Goal: Information Seeking & Learning: Learn about a topic

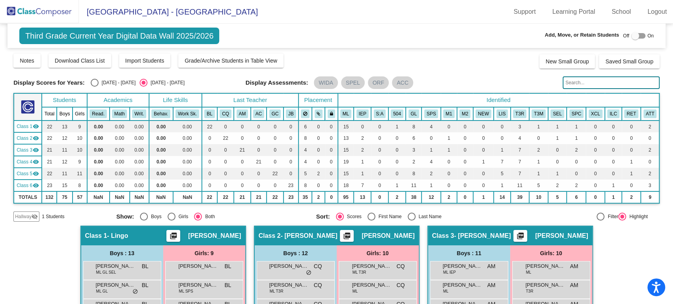
scroll to position [438, 0]
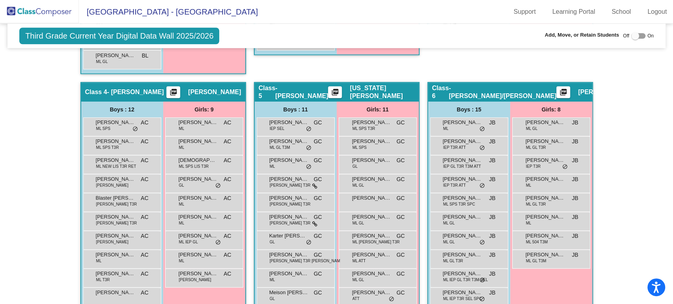
click at [54, 11] on img at bounding box center [39, 11] width 79 height 23
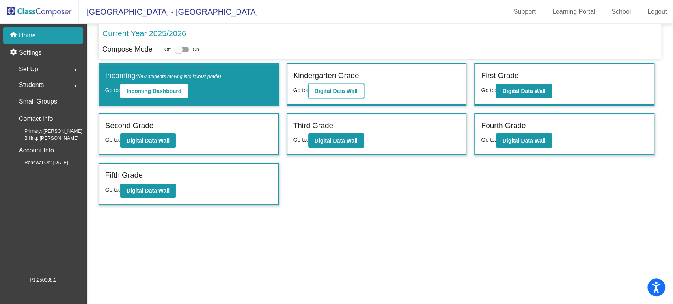
click at [319, 92] on b "Digital Data Wall" at bounding box center [336, 91] width 43 height 6
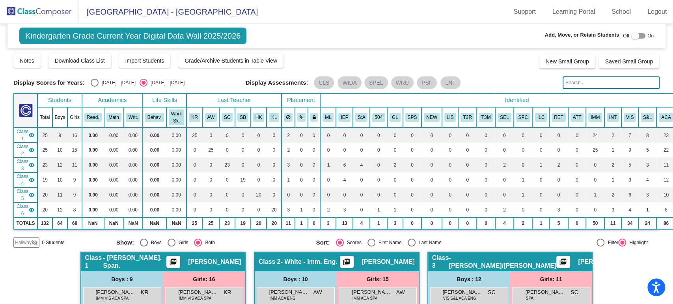
click at [612, 82] on input "text" at bounding box center [611, 83] width 97 height 13
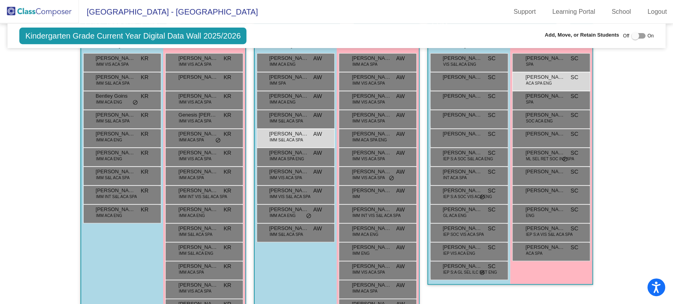
scroll to position [232, 0]
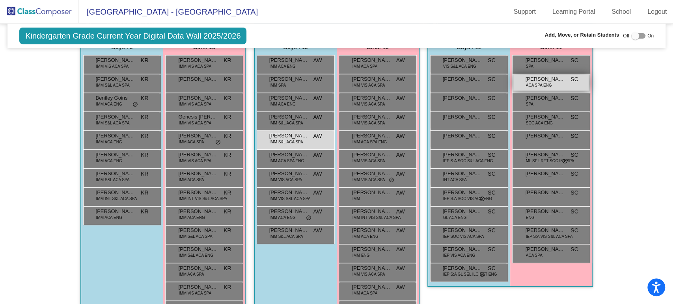
type input "[PERSON_NAME]"
click at [533, 77] on span "[PERSON_NAME]" at bounding box center [545, 79] width 39 height 8
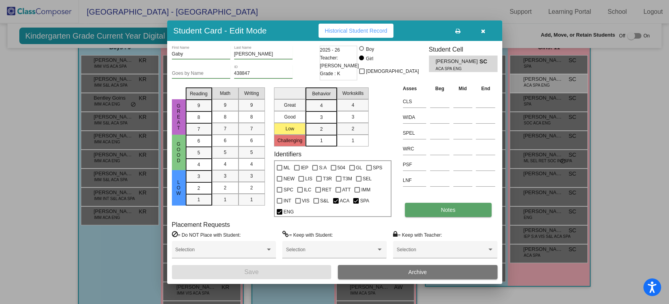
click at [442, 214] on button "Notes" at bounding box center [448, 210] width 87 height 14
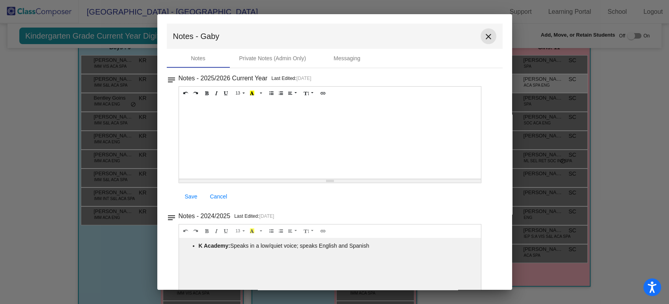
click at [484, 37] on mat-icon "close" at bounding box center [488, 36] width 9 height 9
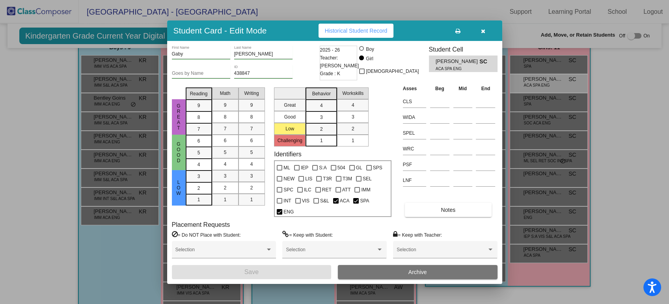
click at [484, 33] on icon "button" at bounding box center [483, 31] width 4 height 6
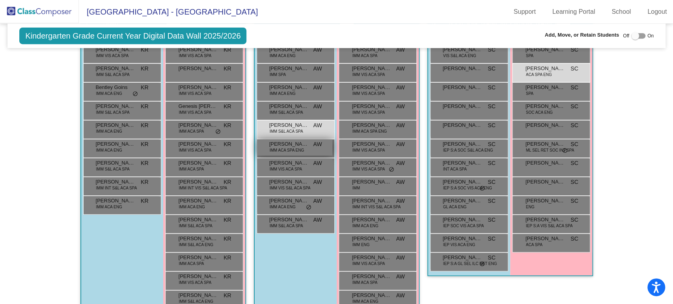
scroll to position [243, 0]
click at [301, 131] on span "IMM S&L ACA SPA" at bounding box center [287, 132] width 34 height 6
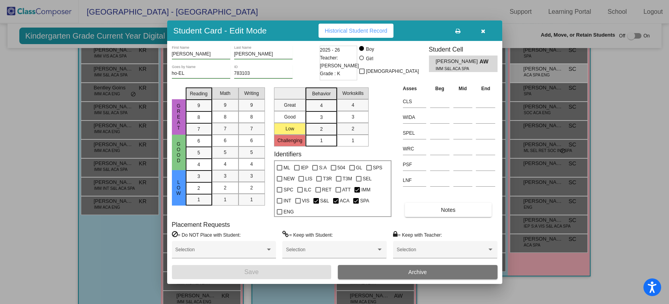
click at [447, 201] on div "Asses Beg Mid End CLS WIDA SPEL WRC PSF LNF Notes" at bounding box center [449, 150] width 97 height 133
click at [444, 206] on button "Notes" at bounding box center [448, 210] width 87 height 14
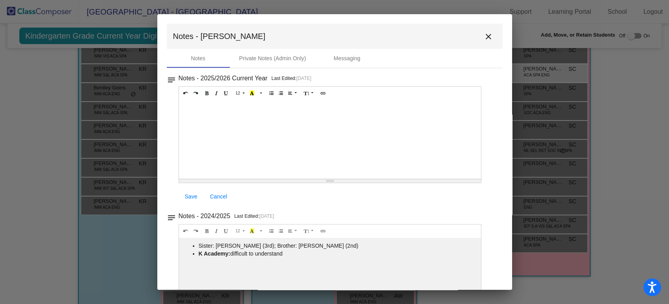
click at [489, 37] on button "close" at bounding box center [489, 36] width 16 height 16
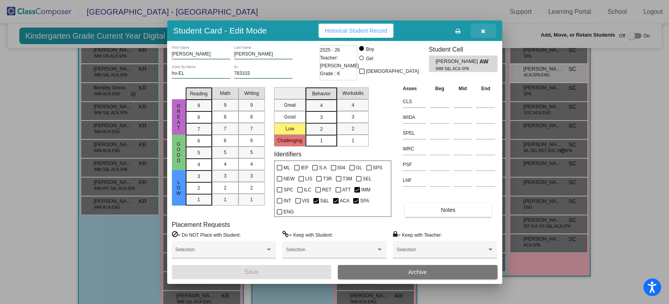
click at [487, 33] on button "button" at bounding box center [483, 31] width 25 height 14
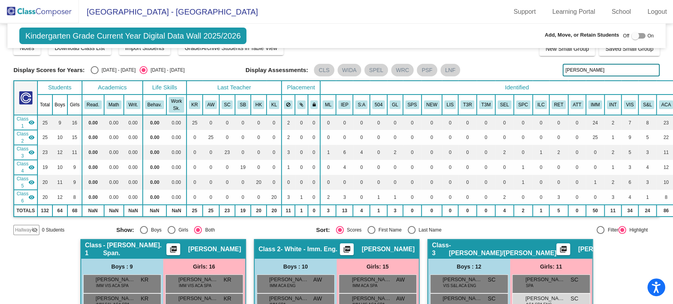
scroll to position [0, 0]
